Goal: Information Seeking & Learning: Learn about a topic

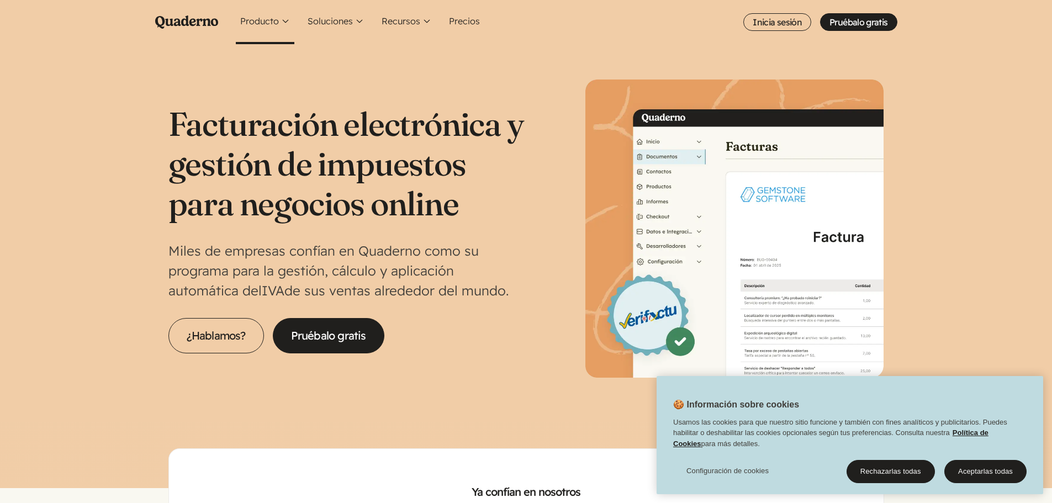
click at [280, 28] on button "Producto" at bounding box center [265, 22] width 59 height 44
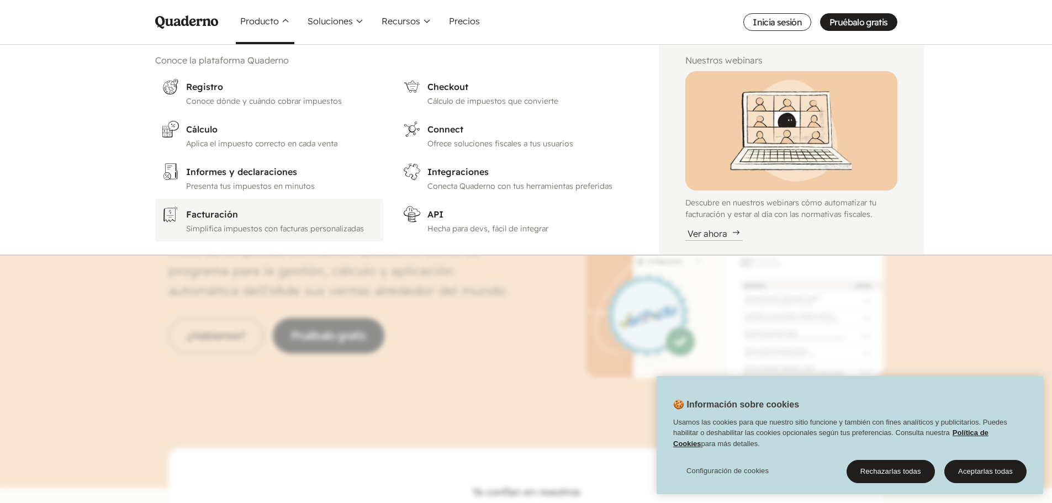
click at [239, 220] on h3 "Facturación" at bounding box center [281, 214] width 191 height 13
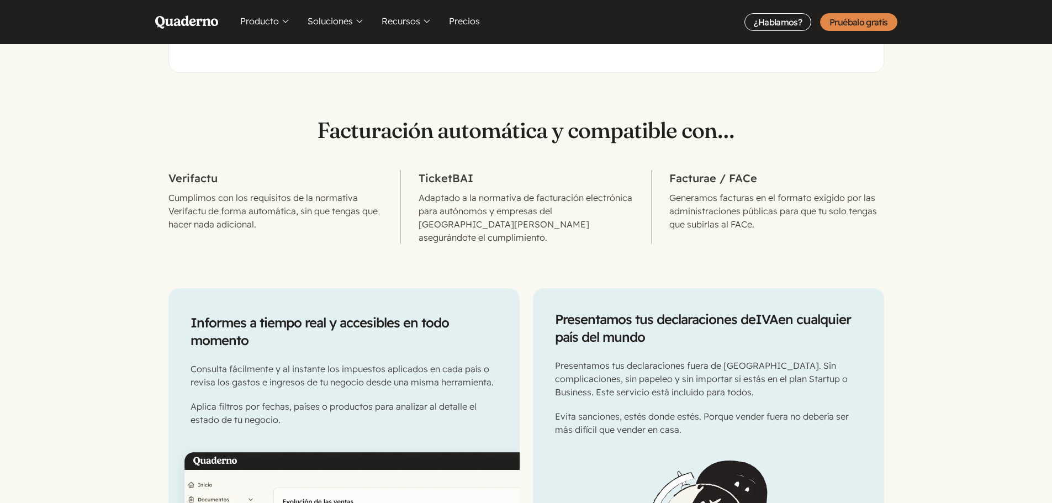
scroll to position [829, 0]
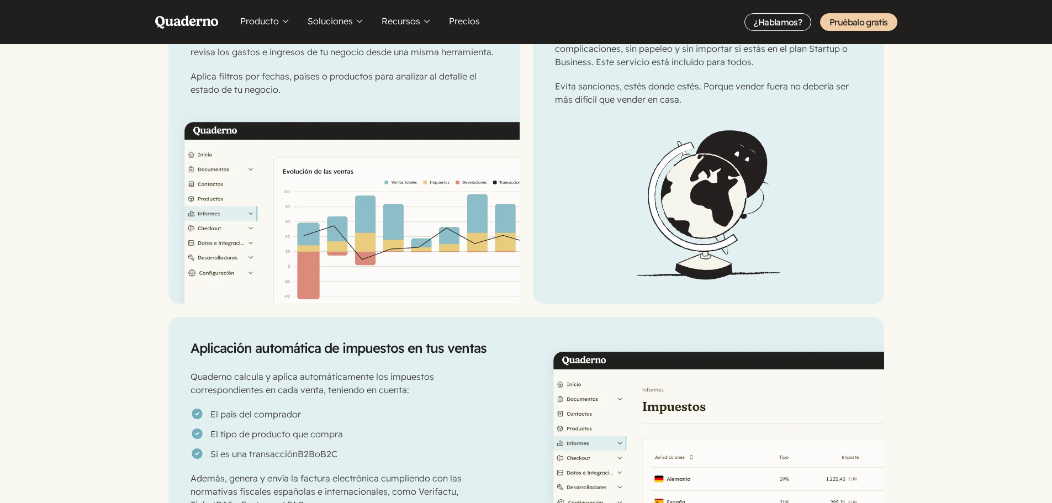
click at [847, 23] on link "Pruébalo gratis" at bounding box center [858, 22] width 77 height 18
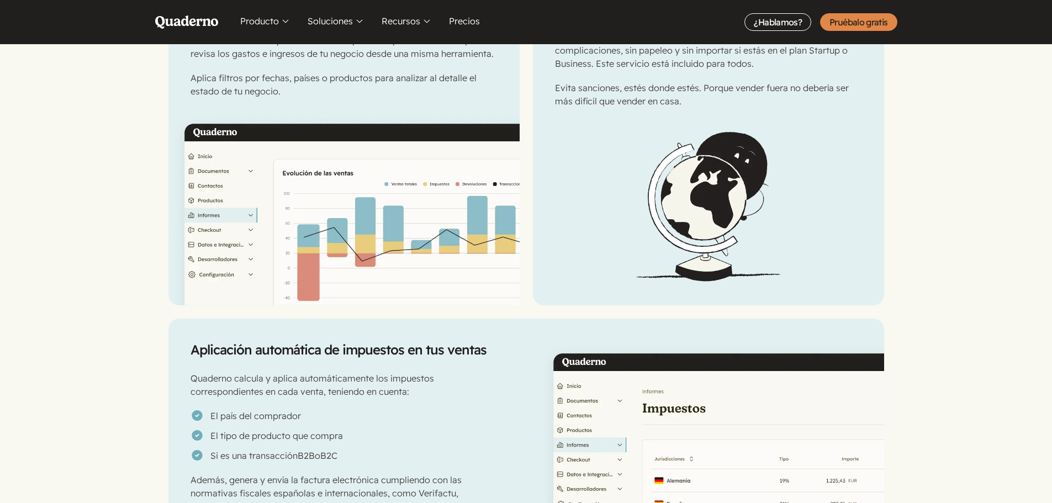
scroll to position [829, 0]
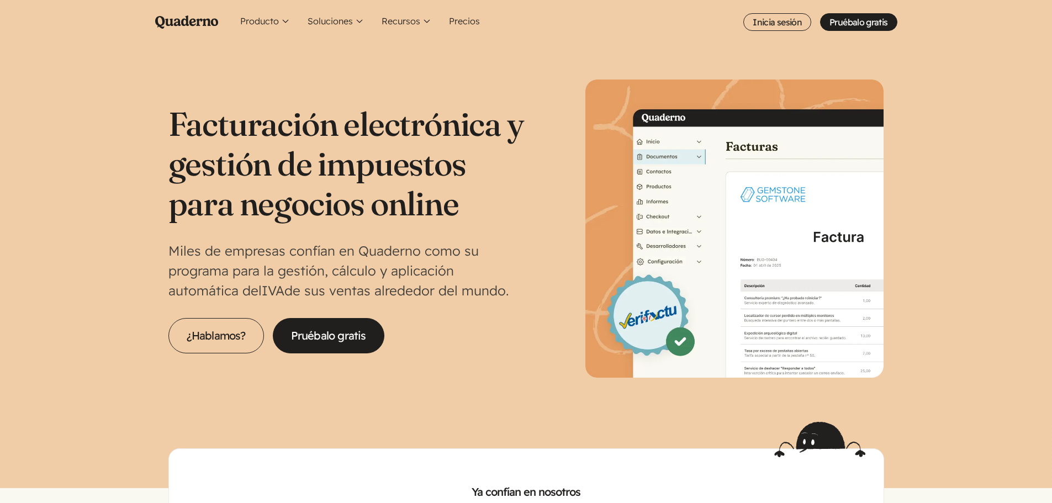
click at [397, 140] on h1 "Facturación electrónica y gestión de impuestos para negocios online" at bounding box center [348, 163] width 358 height 119
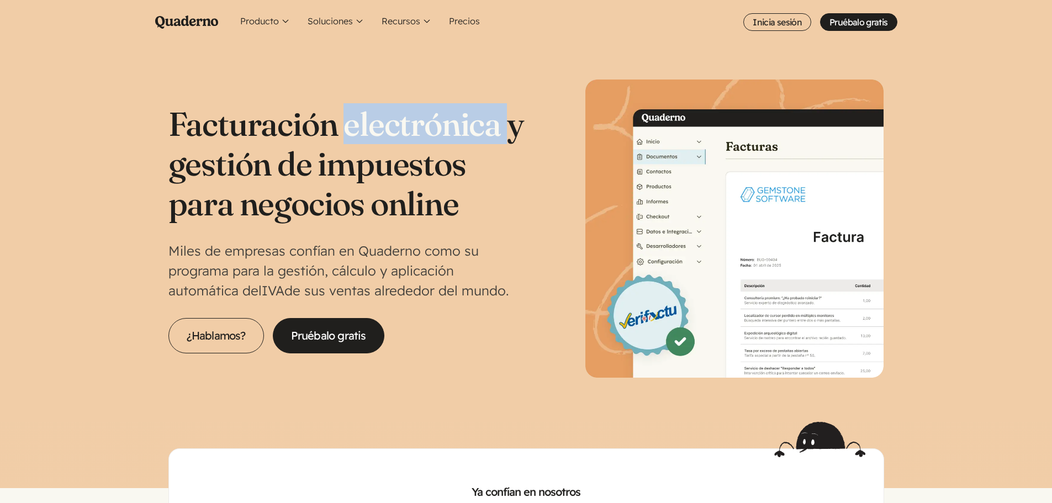
click at [397, 140] on h1 "Facturación electrónica y gestión de impuestos para negocios online" at bounding box center [348, 163] width 358 height 119
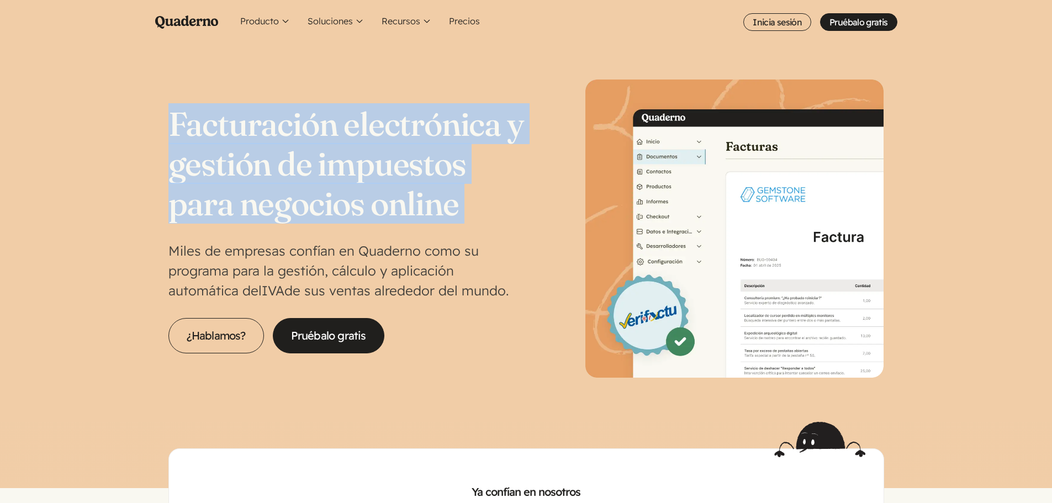
click at [397, 140] on h1 "Facturación electrónica y gestión de impuestos para negocios online" at bounding box center [348, 163] width 358 height 119
click at [469, 183] on h1 "Facturación electrónica y gestión de impuestos para negocios online" at bounding box center [348, 163] width 358 height 119
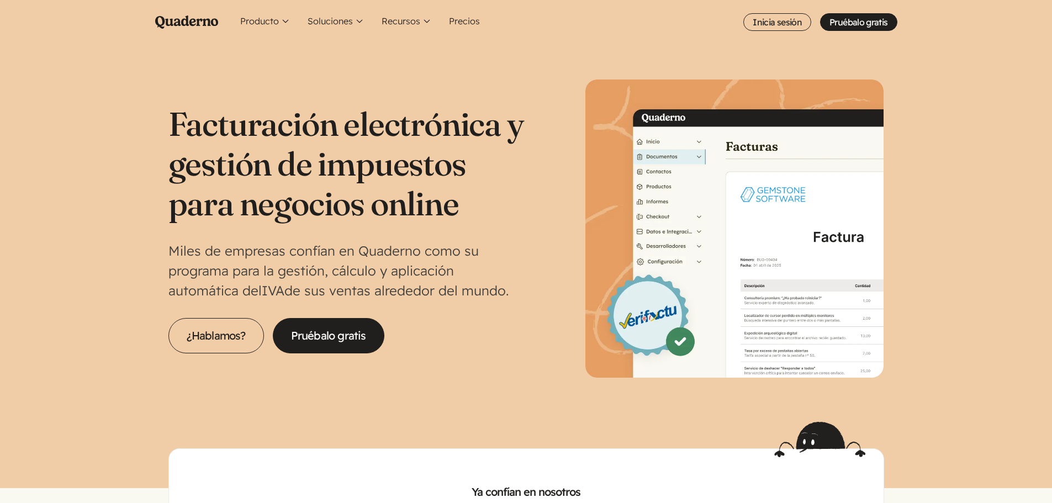
click at [354, 212] on h1 "Facturación electrónica y gestión de impuestos para negocios online" at bounding box center [348, 163] width 358 height 119
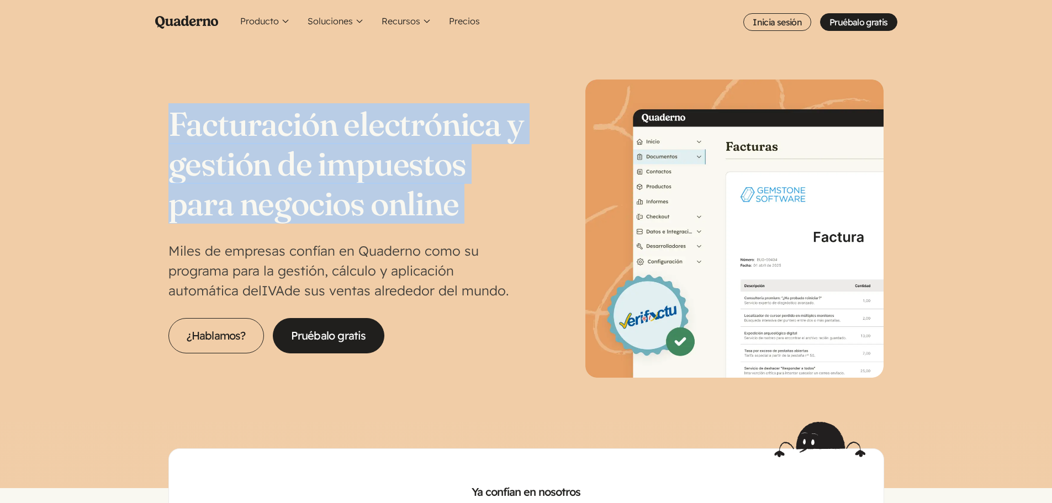
click at [354, 212] on h1 "Facturación electrónica y gestión de impuestos para negocios online" at bounding box center [348, 163] width 358 height 119
click at [424, 208] on h1 "Facturación electrónica y gestión de impuestos para negocios online" at bounding box center [348, 163] width 358 height 119
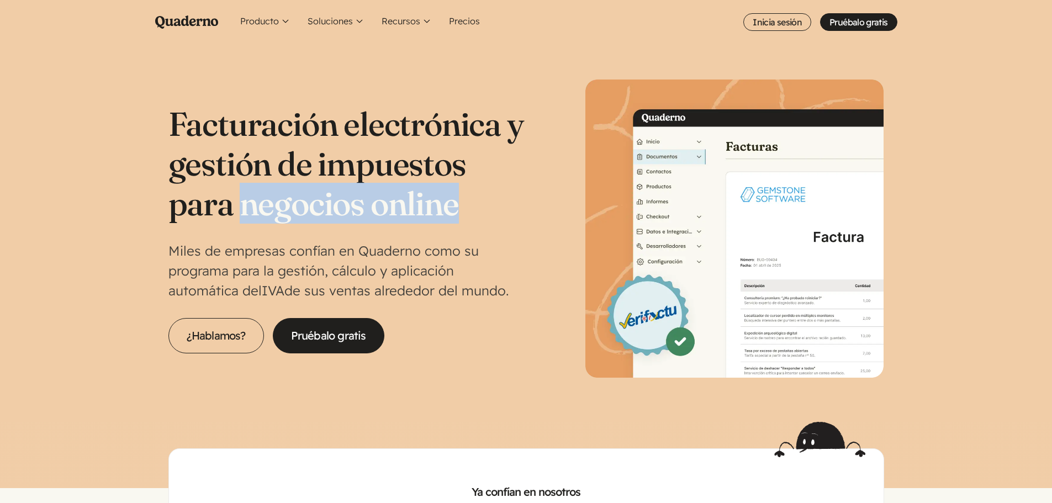
drag, startPoint x: 484, startPoint y: 208, endPoint x: 245, endPoint y: 203, distance: 238.7
click at [245, 203] on h1 "Facturación electrónica y gestión de impuestos para negocios online" at bounding box center [348, 163] width 358 height 119
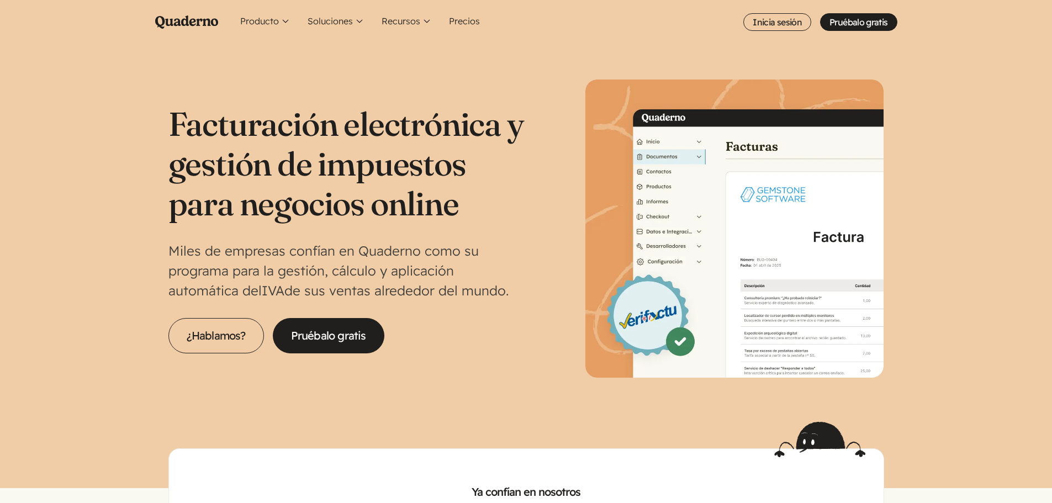
click at [246, 127] on h1 "Facturación electrónica y gestión de impuestos para negocios online" at bounding box center [348, 163] width 358 height 119
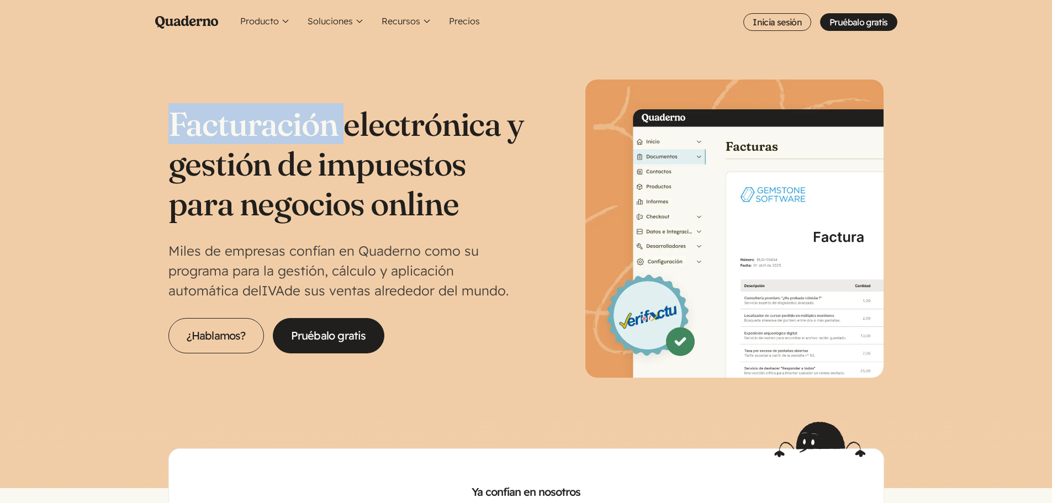
click at [246, 127] on h1 "Facturación electrónica y gestión de impuestos para negocios online" at bounding box center [348, 163] width 358 height 119
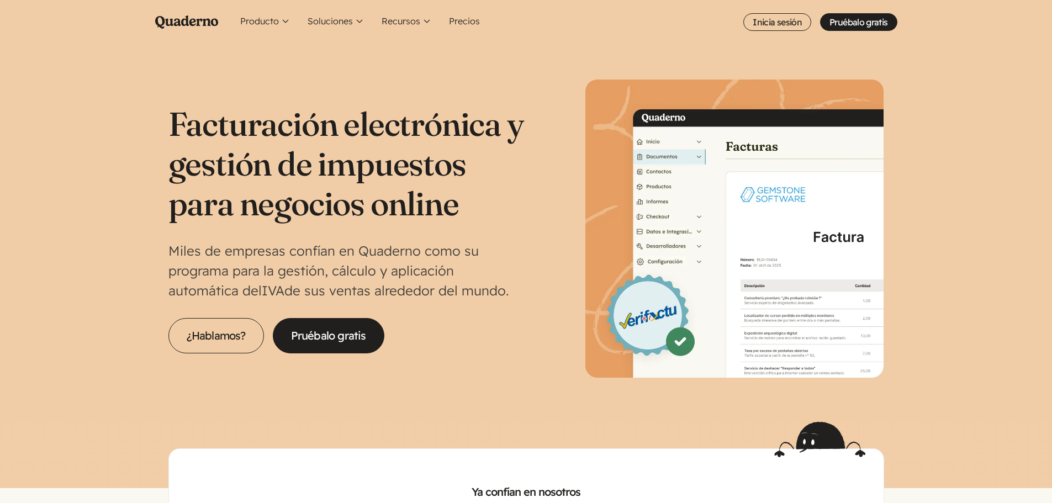
click at [390, 198] on h1 "Facturación electrónica y gestión de impuestos para negocios online" at bounding box center [348, 163] width 358 height 119
click at [313, 202] on h1 "Facturación electrónica y gestión de impuestos para negocios online" at bounding box center [348, 163] width 358 height 119
click at [451, 201] on h1 "Facturación electrónica y gestión de impuestos para negocios online" at bounding box center [348, 163] width 358 height 119
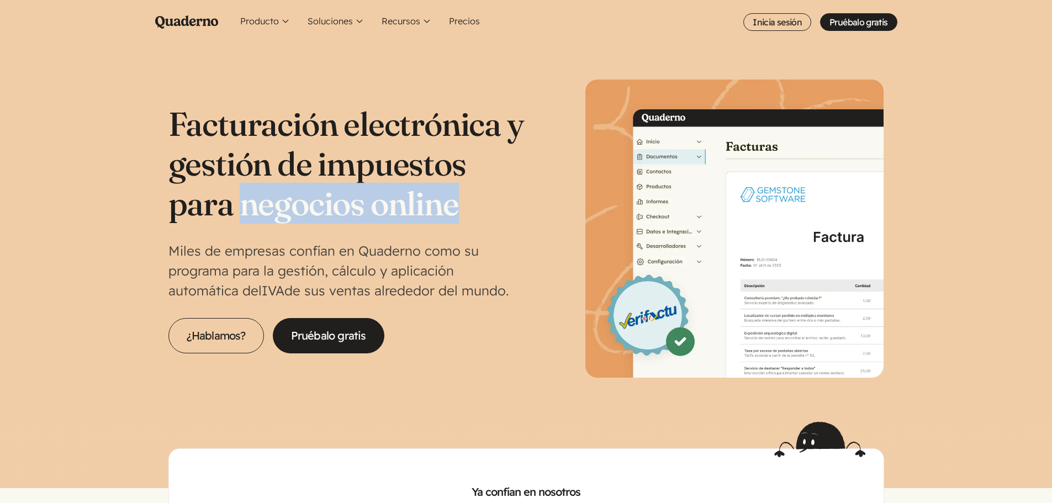
drag, startPoint x: 502, startPoint y: 207, endPoint x: 247, endPoint y: 204, distance: 255.3
click at [247, 204] on h1 "Facturación electrónica y gestión de impuestos para negocios online" at bounding box center [348, 163] width 358 height 119
click at [270, 27] on button "Producto" at bounding box center [265, 22] width 59 height 44
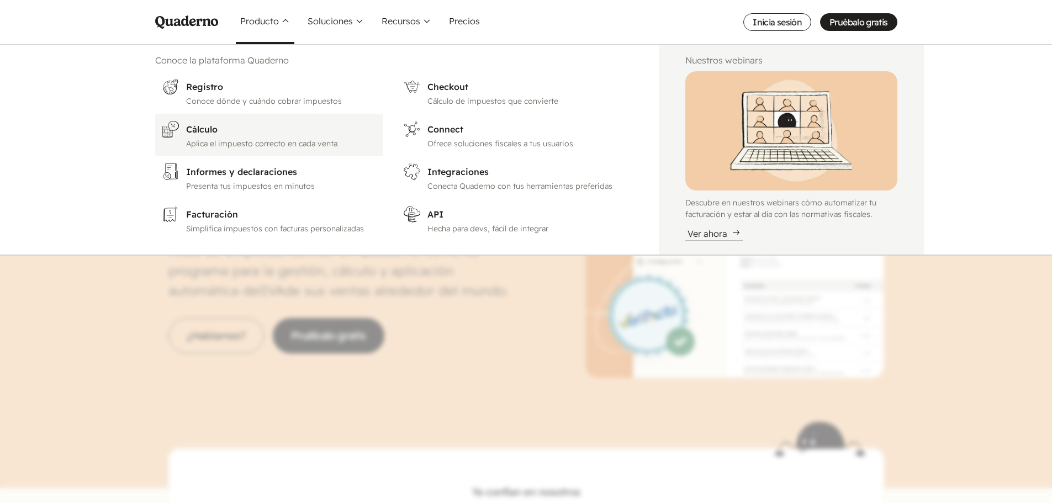
click at [257, 148] on p "Aplica el impuesto correcto en cada venta" at bounding box center [281, 144] width 191 height 12
